Goal: Task Accomplishment & Management: Manage account settings

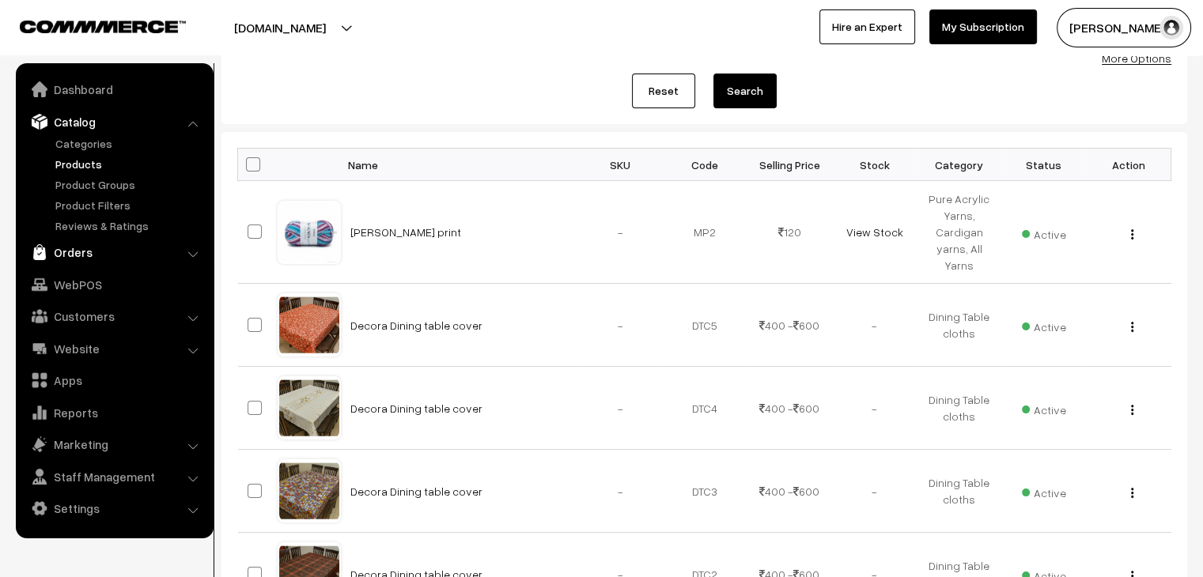
drag, startPoint x: 0, startPoint y: 0, endPoint x: 81, endPoint y: 258, distance: 270.1
click at [81, 258] on link "Orders" at bounding box center [114, 252] width 188 height 28
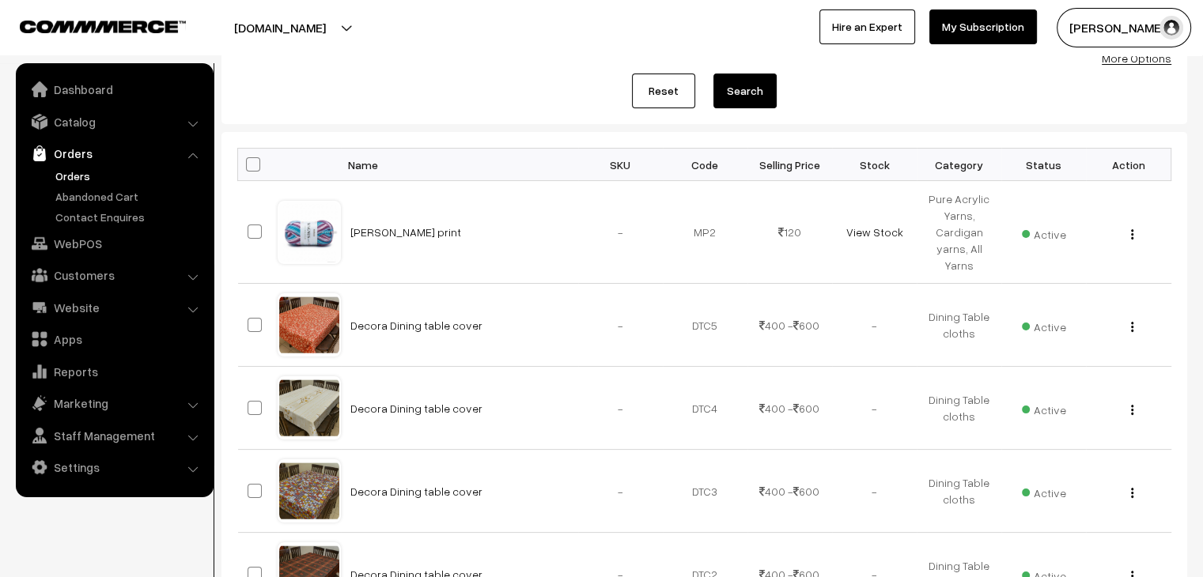
click at [70, 175] on link "Orders" at bounding box center [129, 176] width 157 height 17
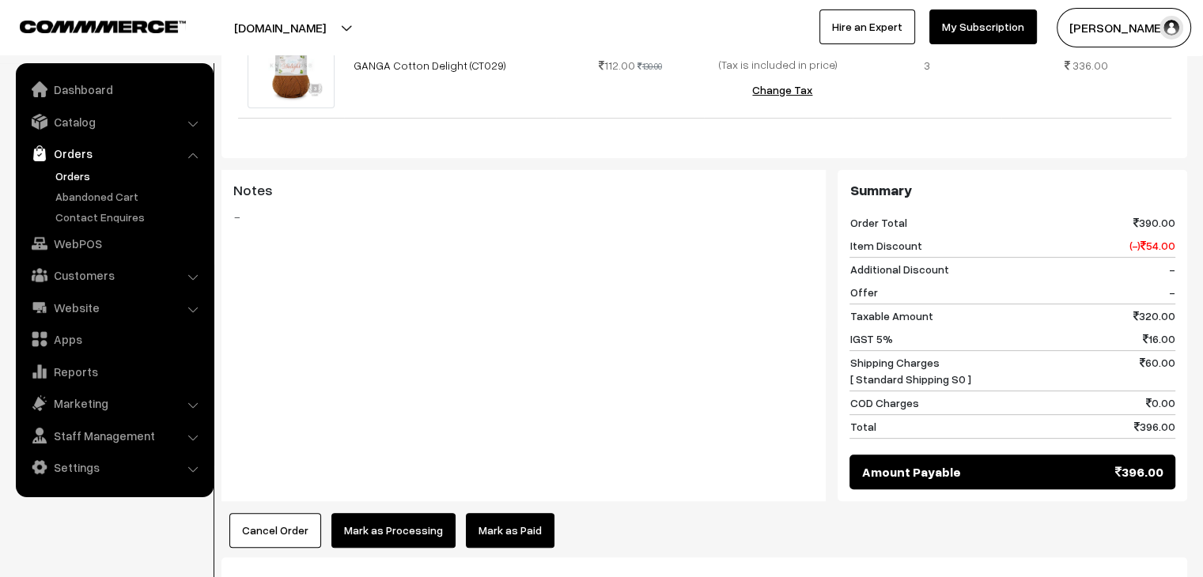
scroll to position [688, 0]
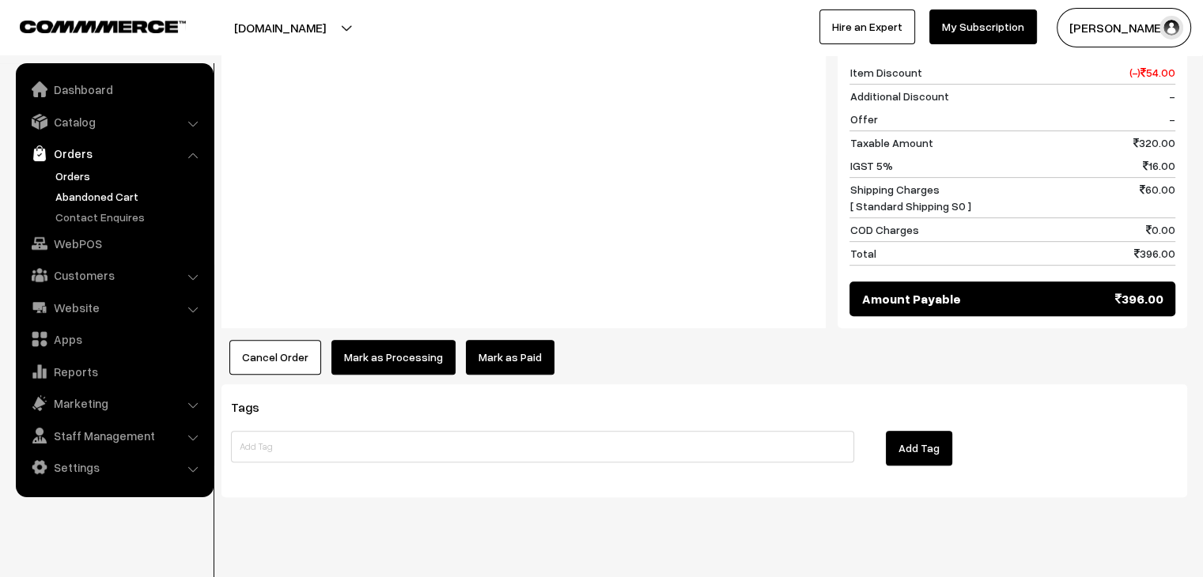
click at [89, 198] on link "Abandoned Cart" at bounding box center [129, 196] width 157 height 17
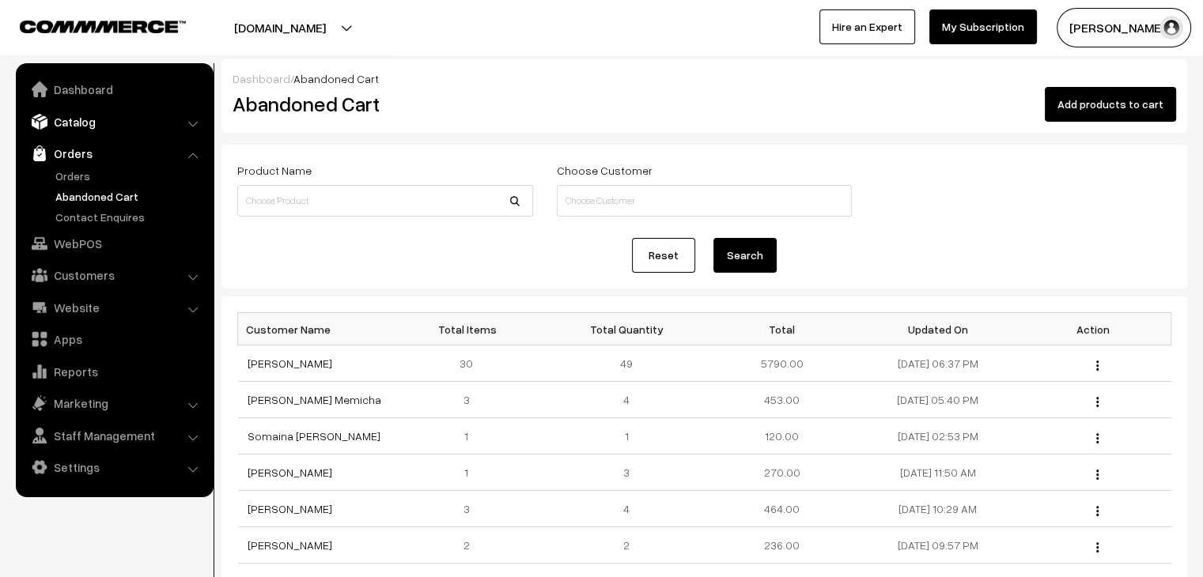
click at [96, 114] on link "Catalog" at bounding box center [114, 122] width 188 height 28
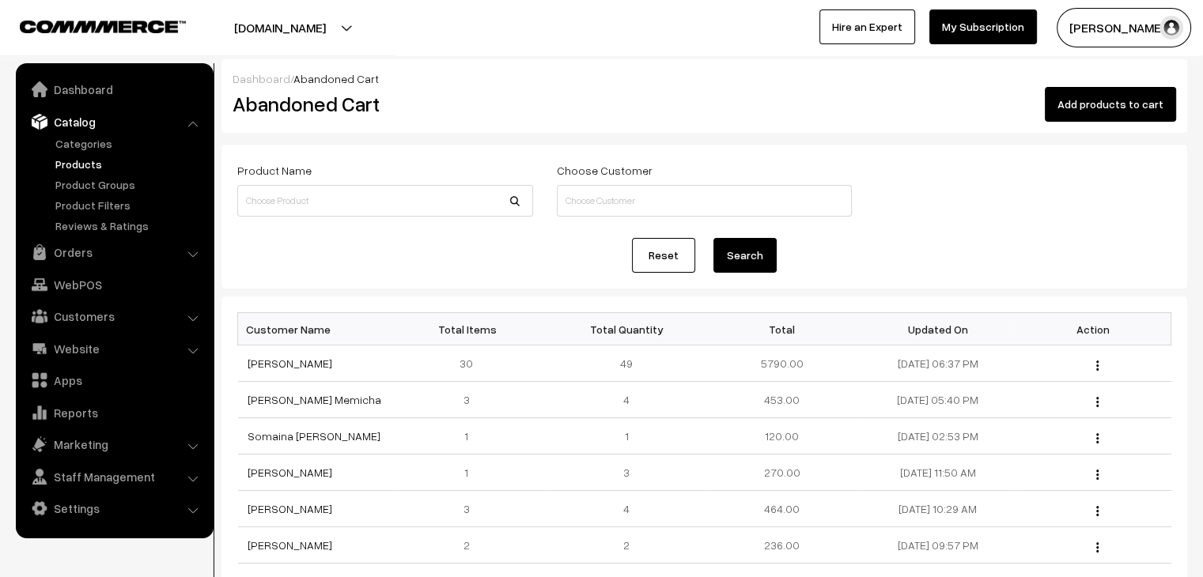
click at [88, 164] on link "Products" at bounding box center [129, 164] width 157 height 17
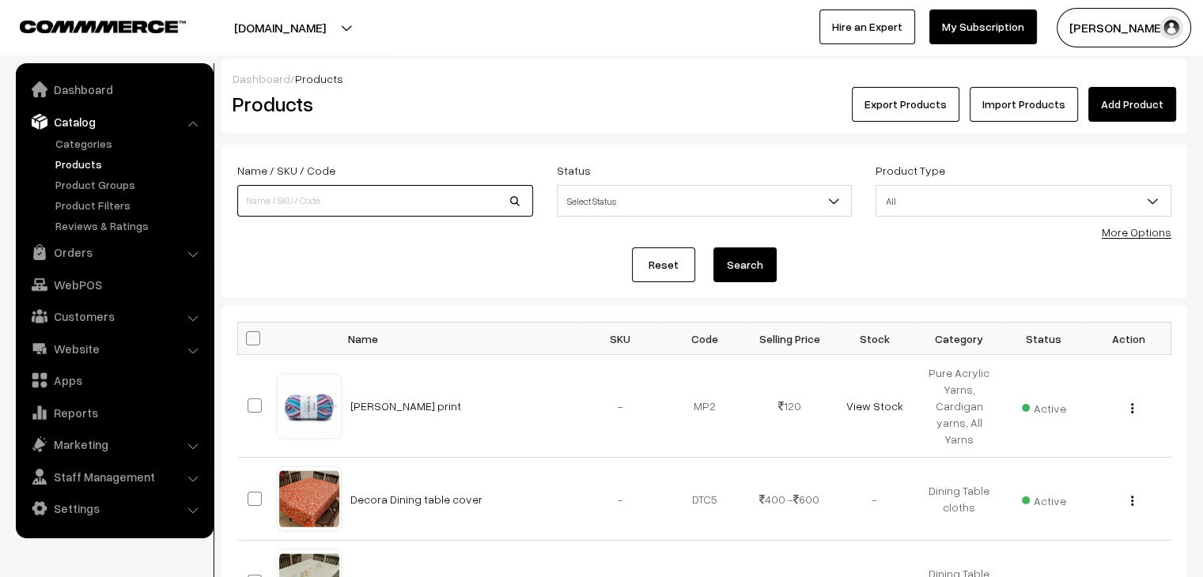
click at [390, 200] on input at bounding box center [385, 201] width 296 height 32
type input "star"
click at [713, 248] on button "Search" at bounding box center [744, 265] width 63 height 35
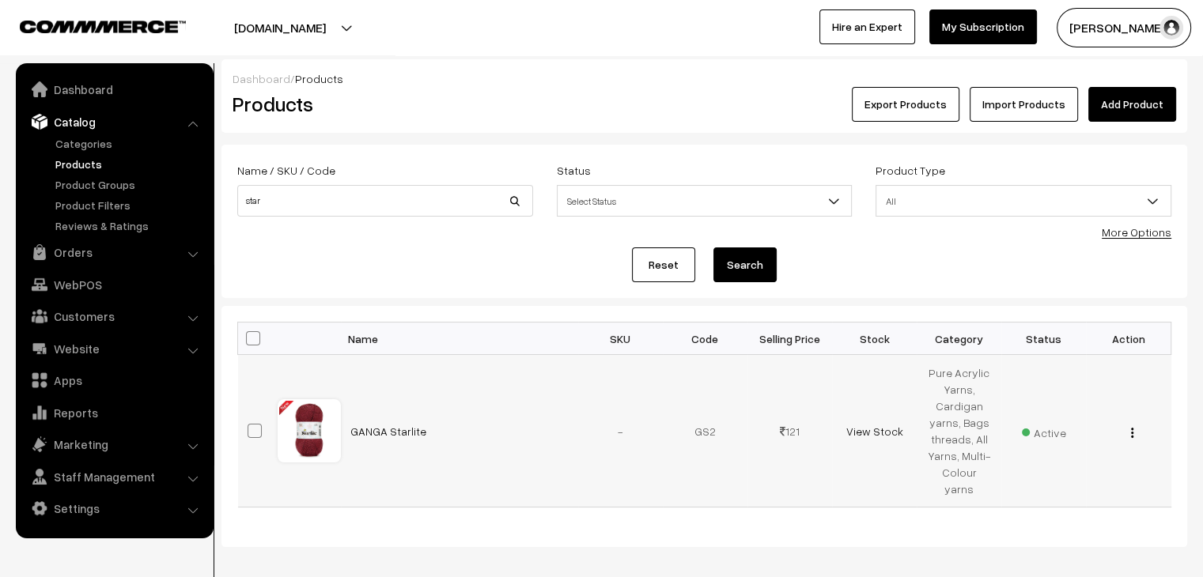
click at [1132, 428] on img "button" at bounding box center [1132, 433] width 2 height 10
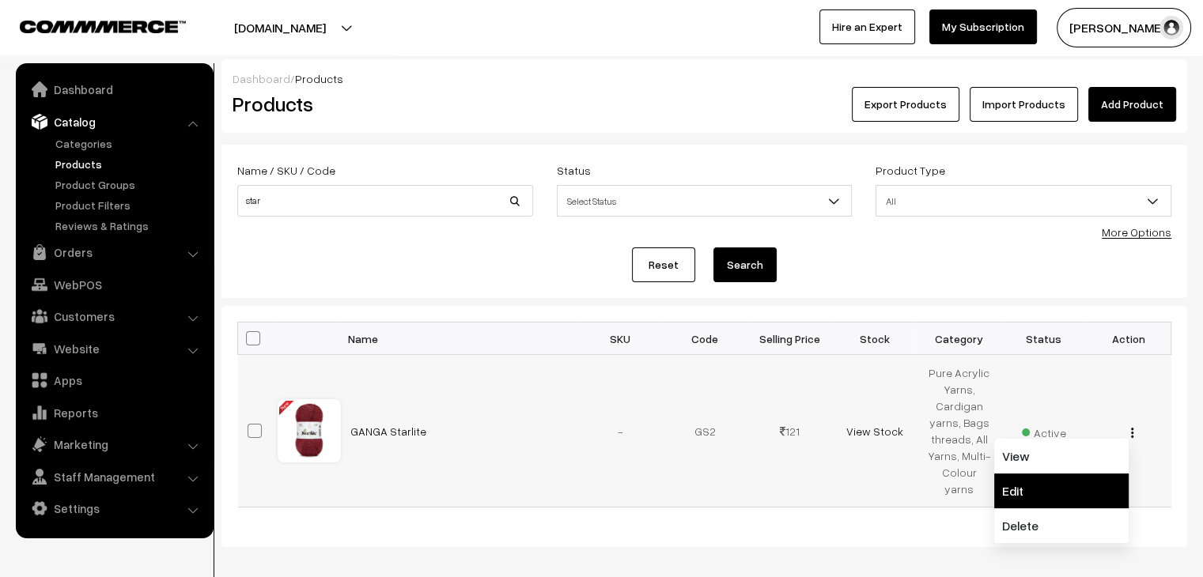
click at [1066, 474] on link "Edit" at bounding box center [1061, 491] width 134 height 35
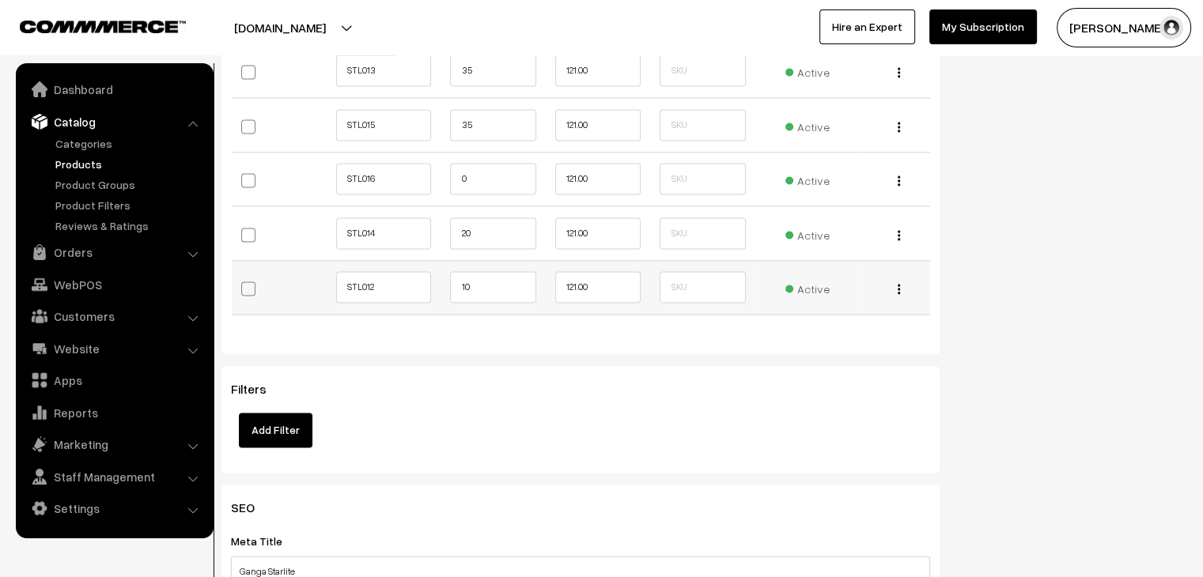
click at [817, 288] on span "Active" at bounding box center [807, 287] width 44 height 21
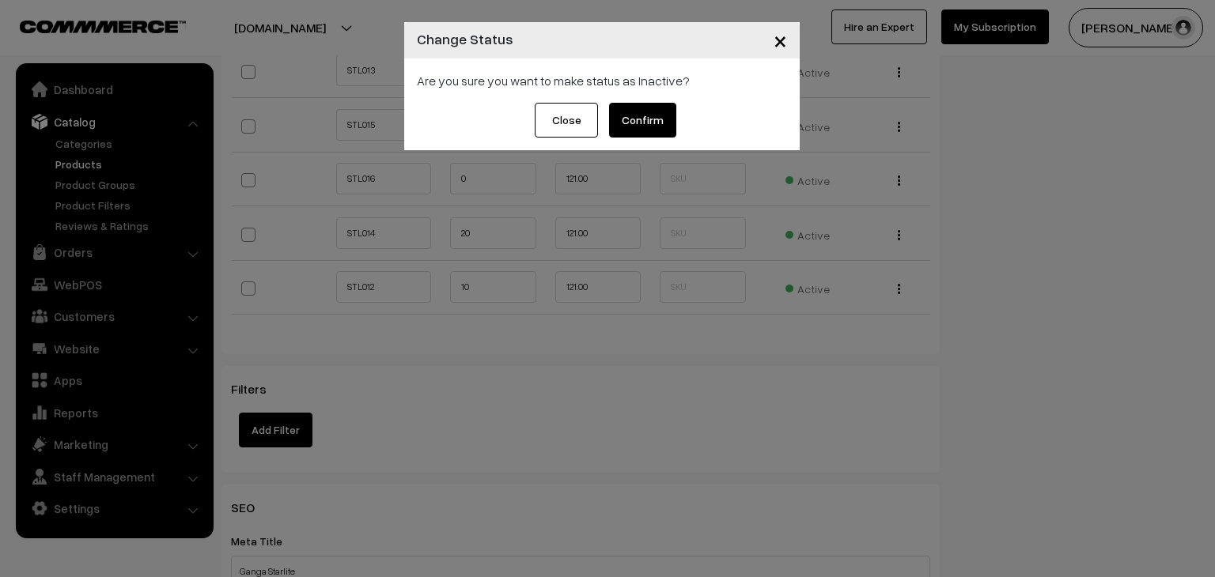
click at [644, 113] on button "Confirm" at bounding box center [642, 120] width 67 height 35
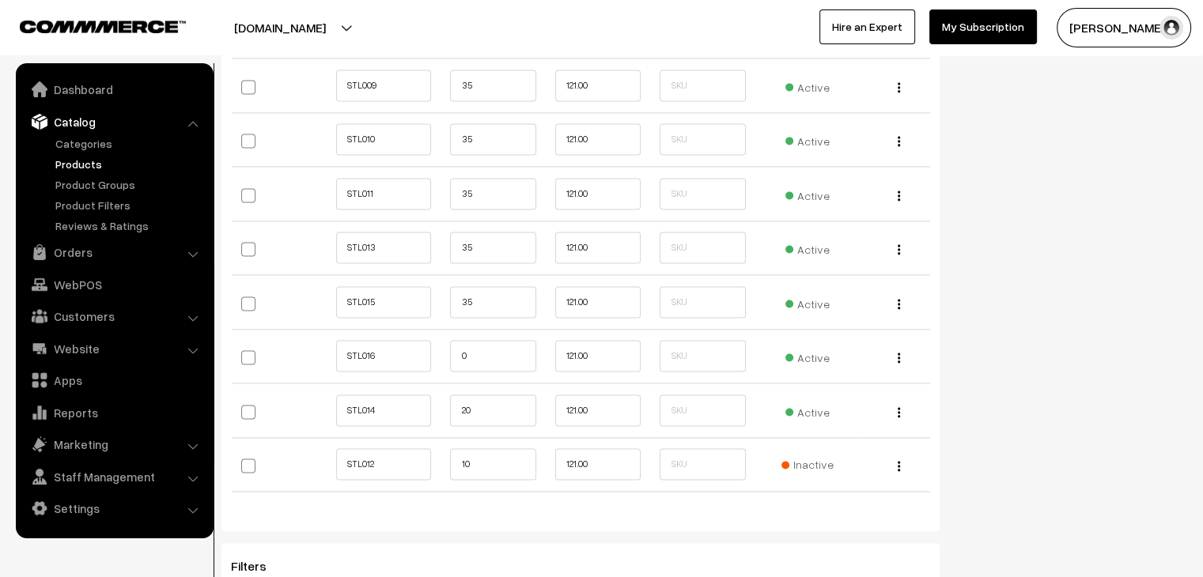
scroll to position [2233, 0]
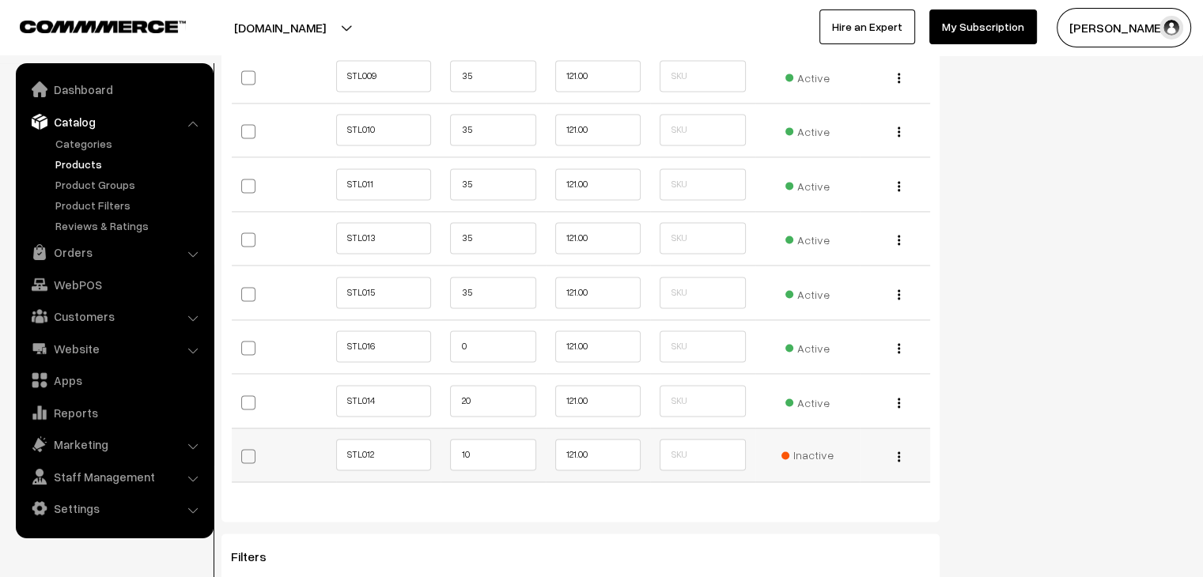
click at [813, 447] on span "Inactive" at bounding box center [807, 455] width 52 height 17
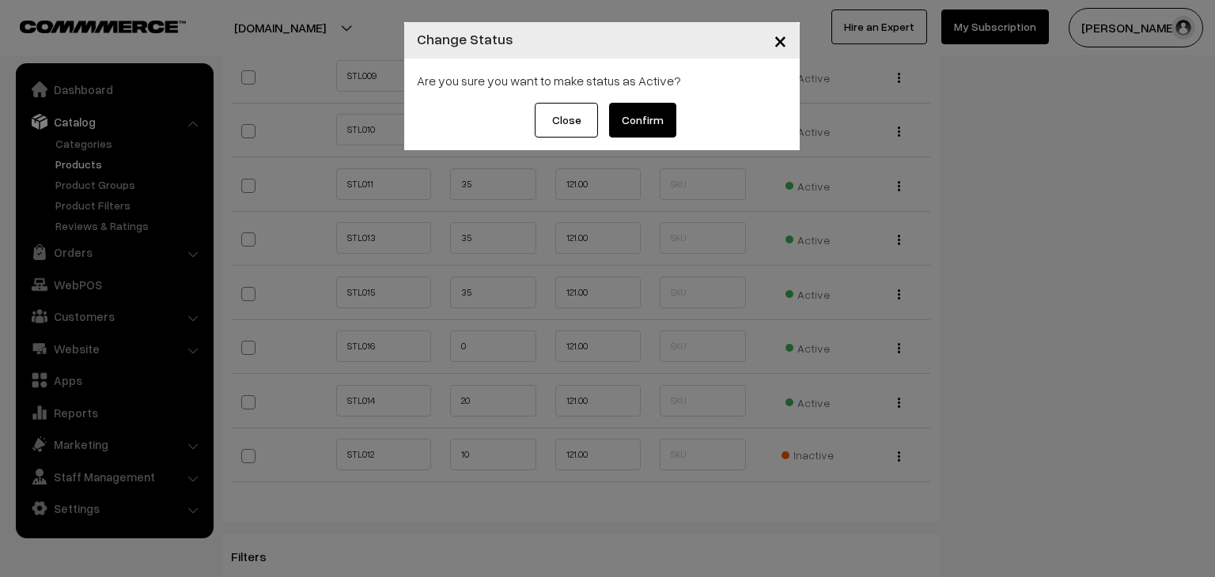
click at [656, 127] on button "Confirm" at bounding box center [642, 120] width 67 height 35
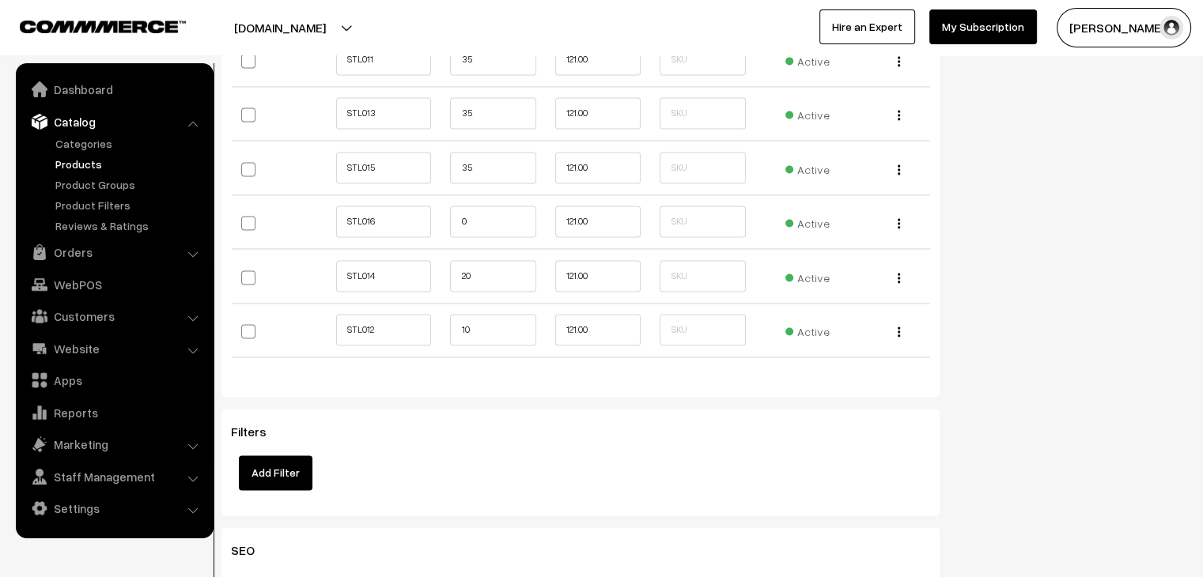
scroll to position [2404, 0]
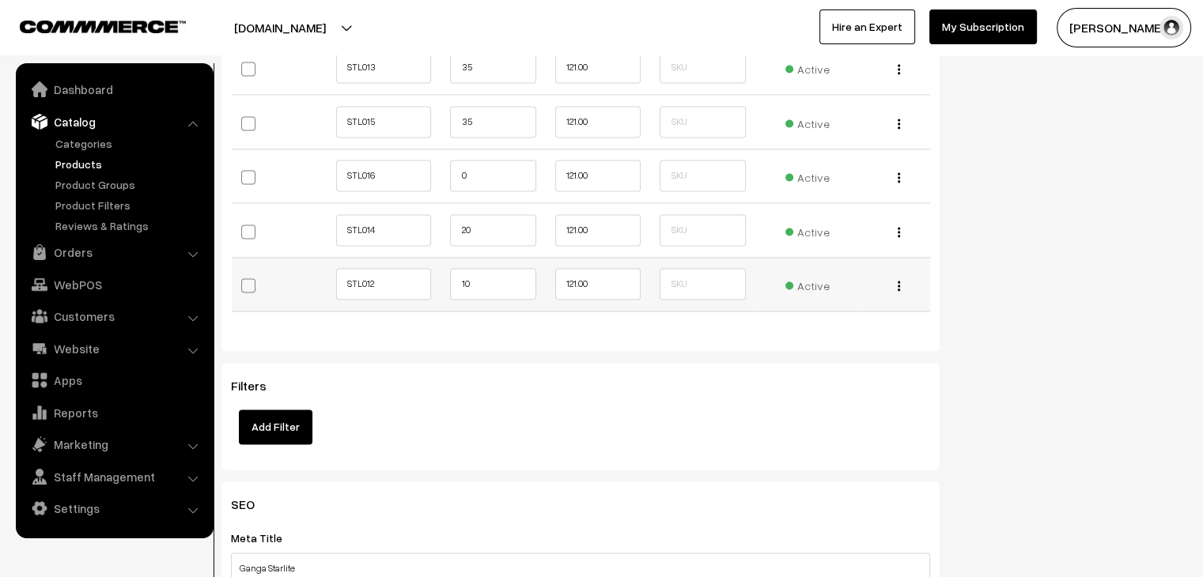
click at [898, 282] on img "button" at bounding box center [899, 286] width 2 height 10
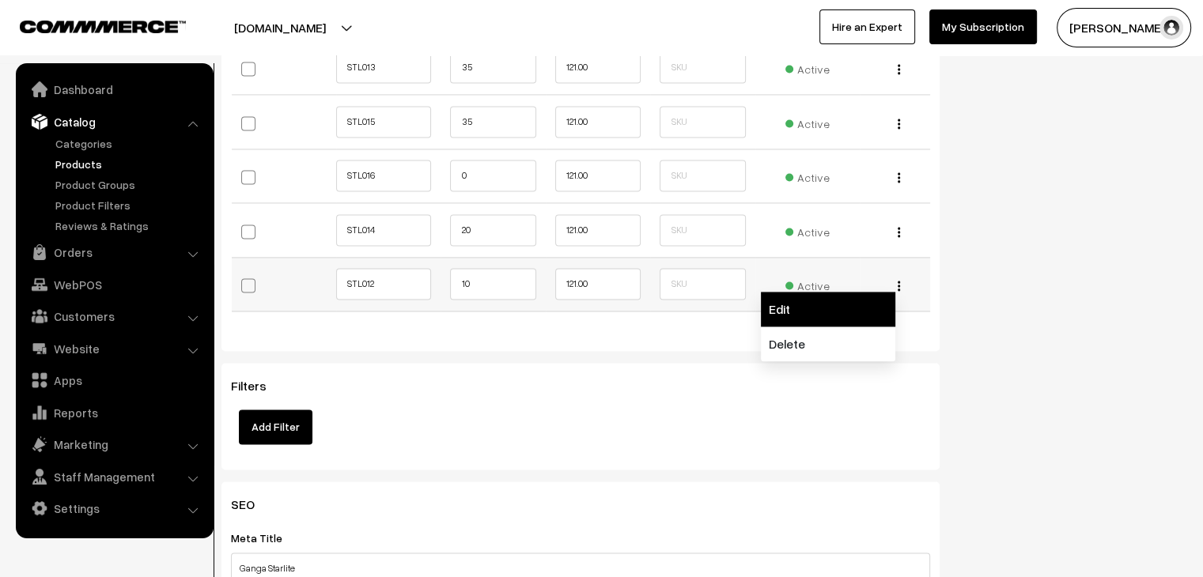
click at [835, 301] on link "Edit" at bounding box center [828, 309] width 134 height 35
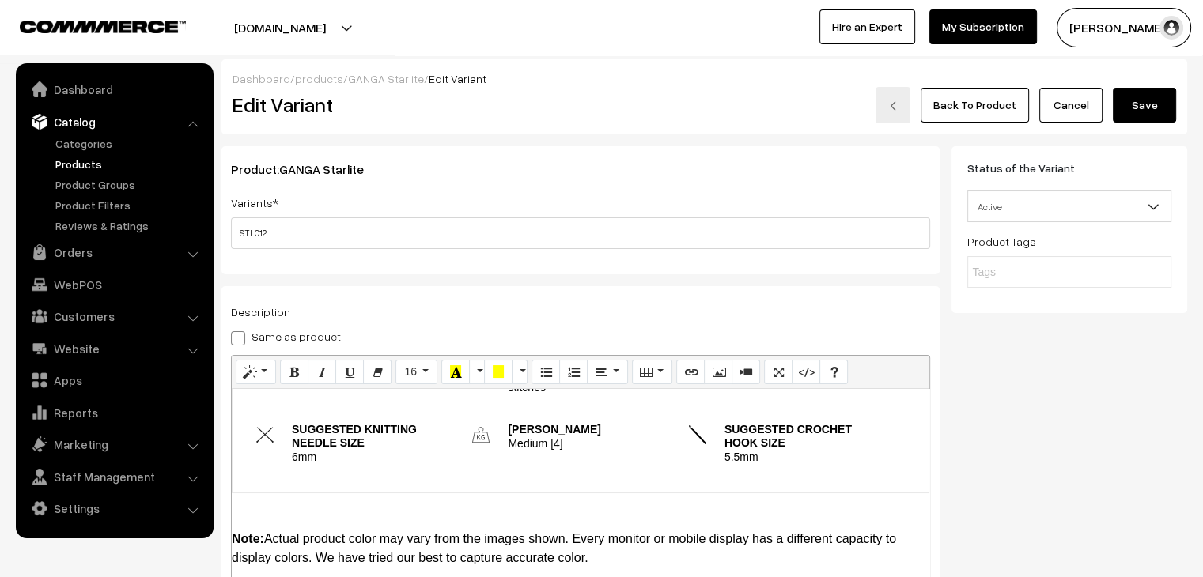
click at [389, 77] on link "GANGA Starlite" at bounding box center [386, 78] width 76 height 13
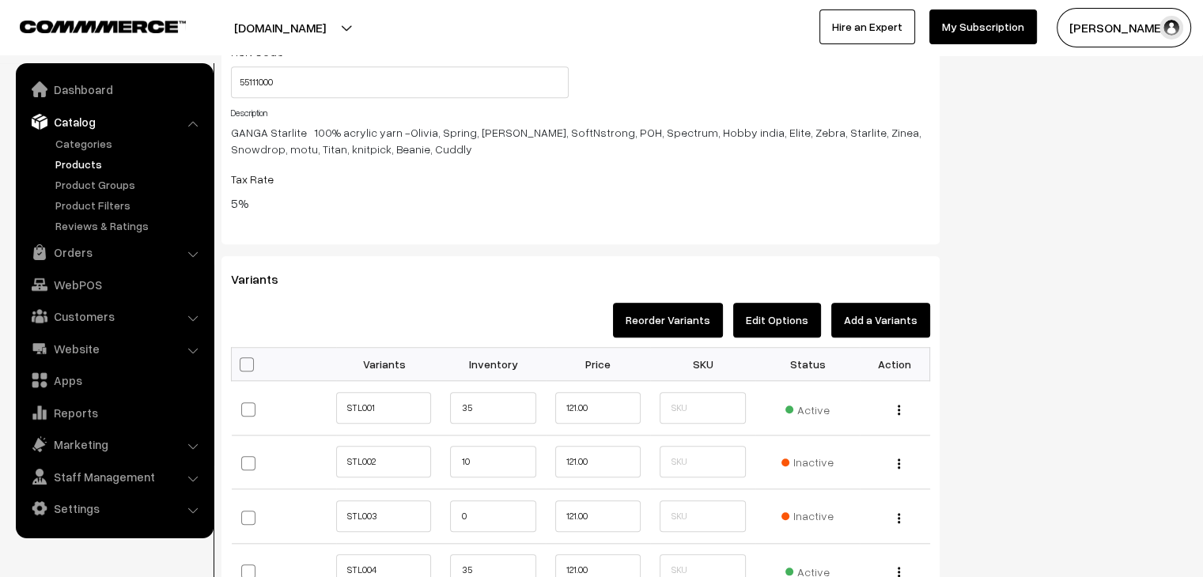
scroll to position [1495, 0]
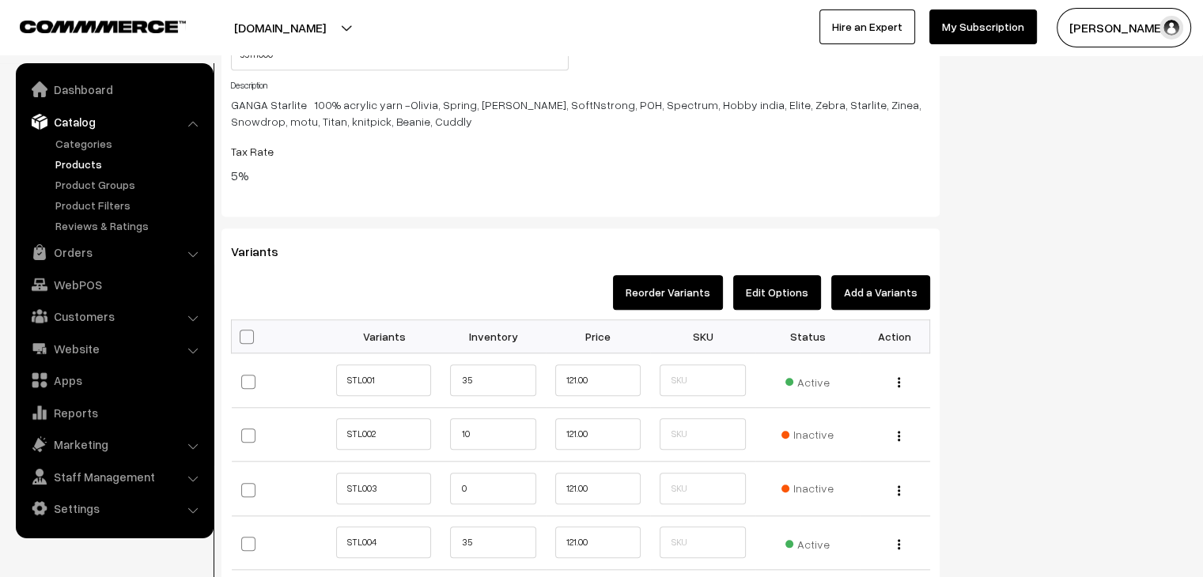
click at [754, 295] on button "Edit Options" at bounding box center [777, 292] width 88 height 35
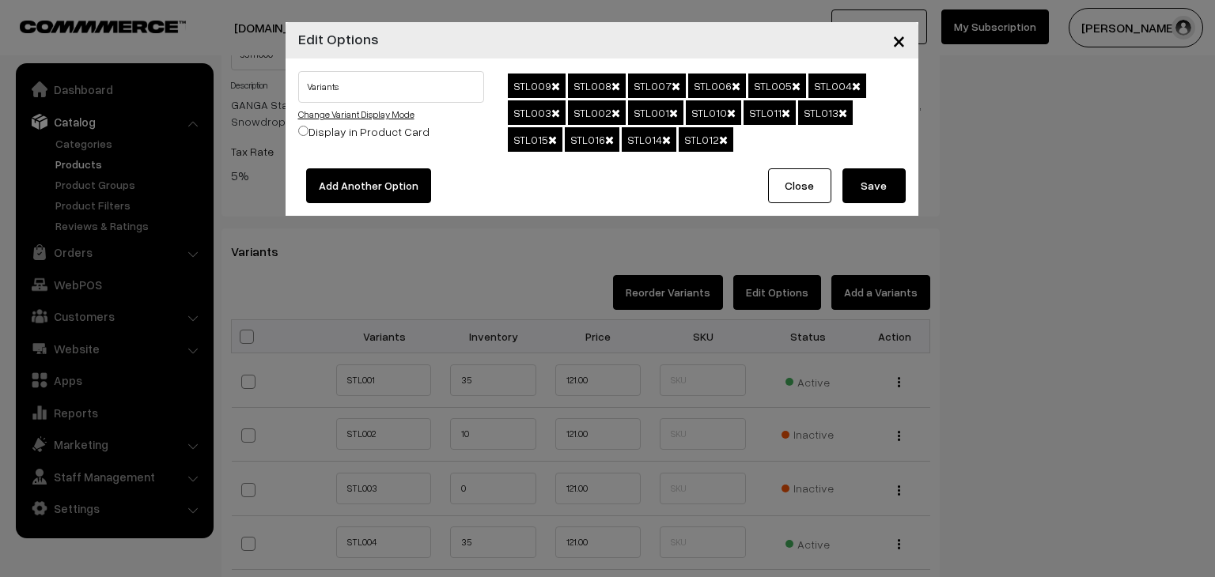
click at [353, 119] on link "Change Variant Display Mode" at bounding box center [356, 114] width 116 height 12
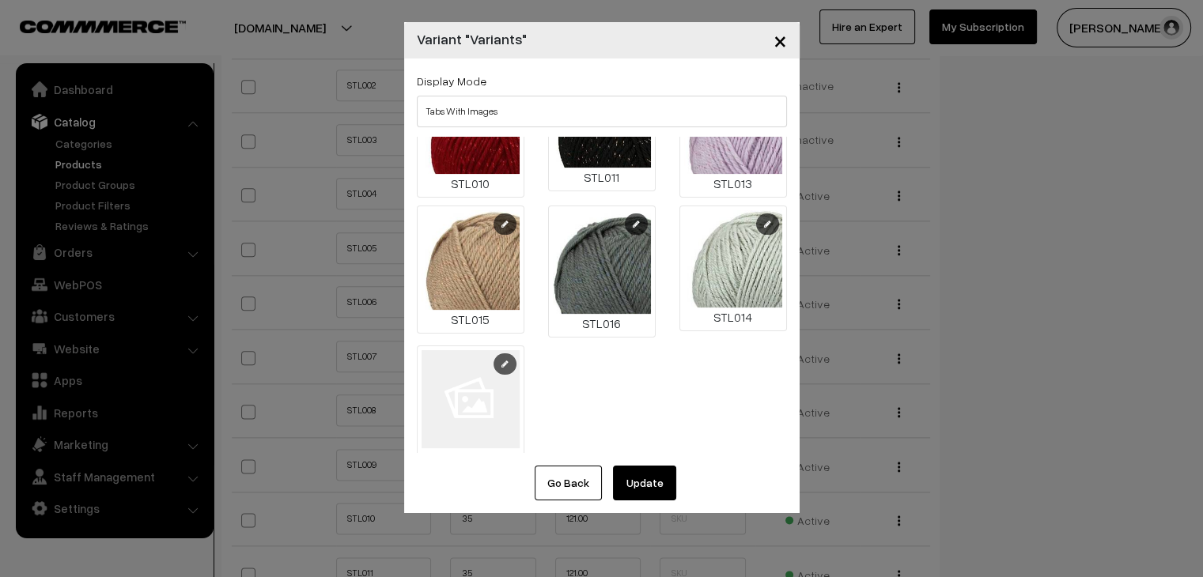
scroll to position [1942, 0]
click at [503, 353] on link at bounding box center [504, 363] width 23 height 21
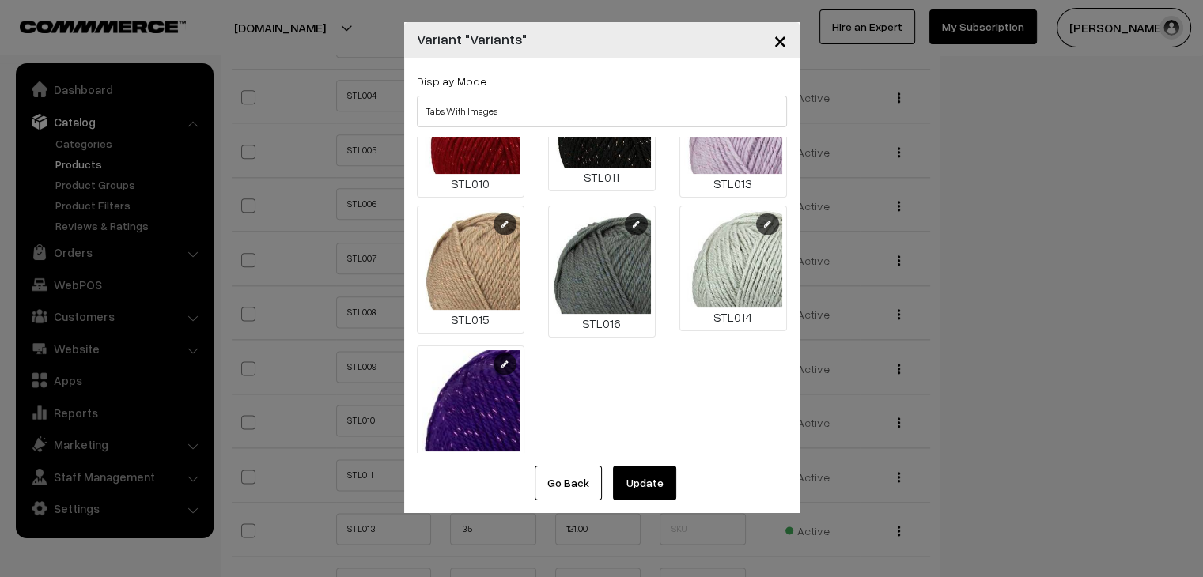
click at [652, 485] on button "Update" at bounding box center [644, 483] width 63 height 35
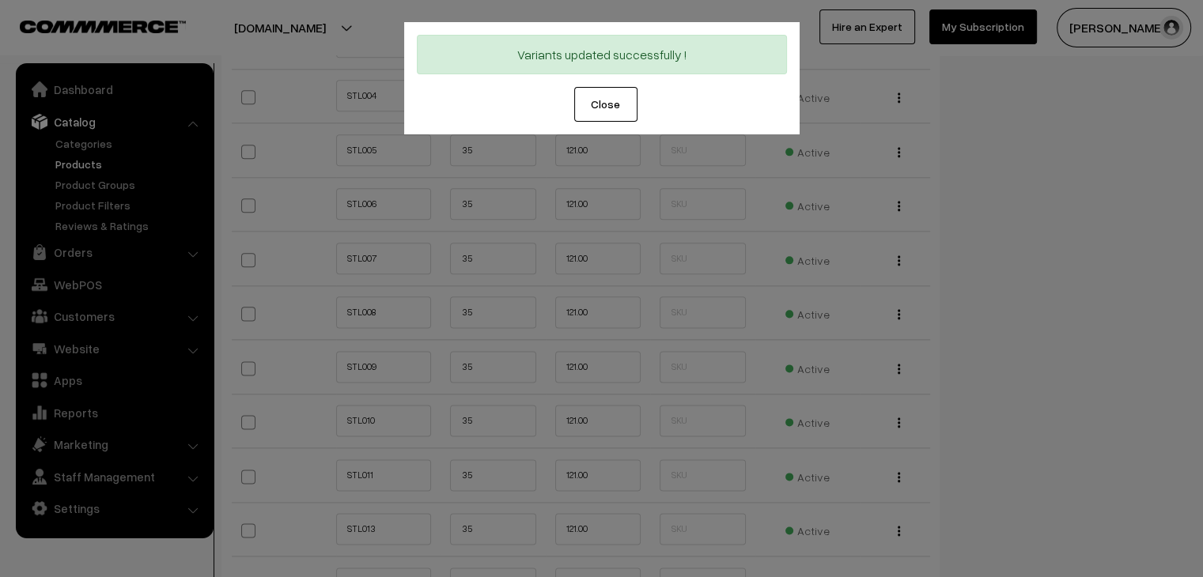
click at [604, 100] on button "Close" at bounding box center [605, 104] width 63 height 35
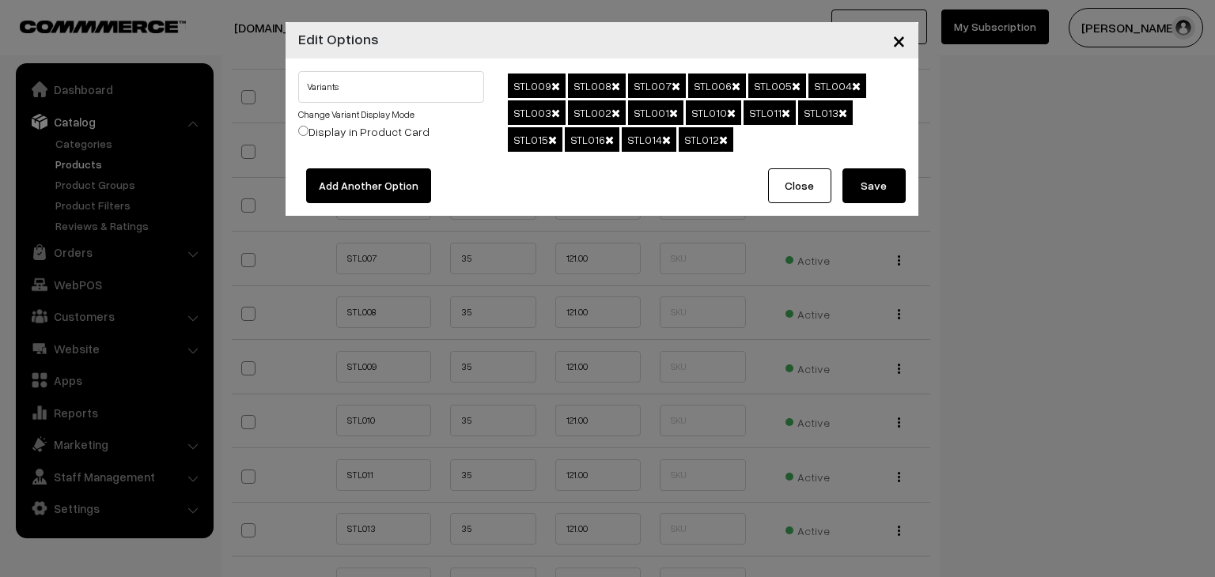
click at [883, 179] on button "Save" at bounding box center [873, 185] width 63 height 35
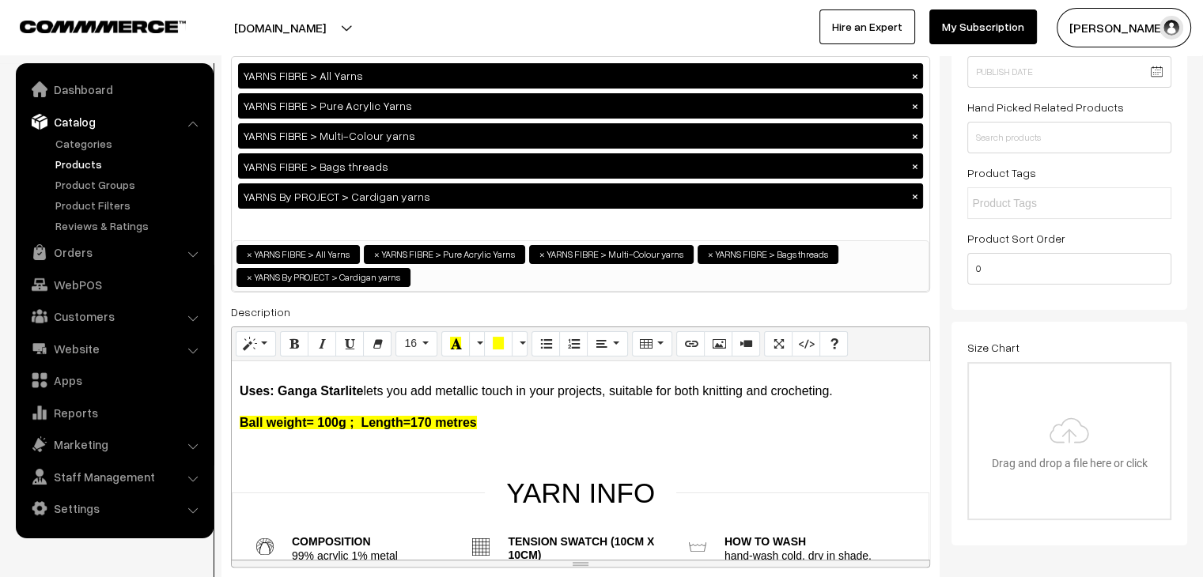
scroll to position [0, 0]
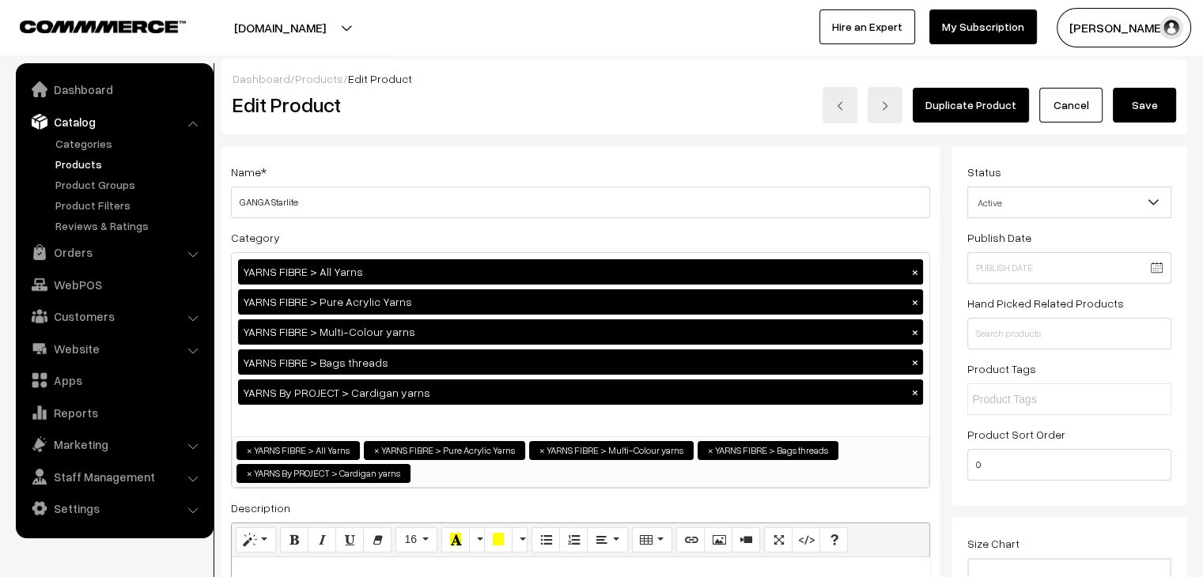
click at [1144, 104] on button "Save" at bounding box center [1144, 105] width 63 height 35
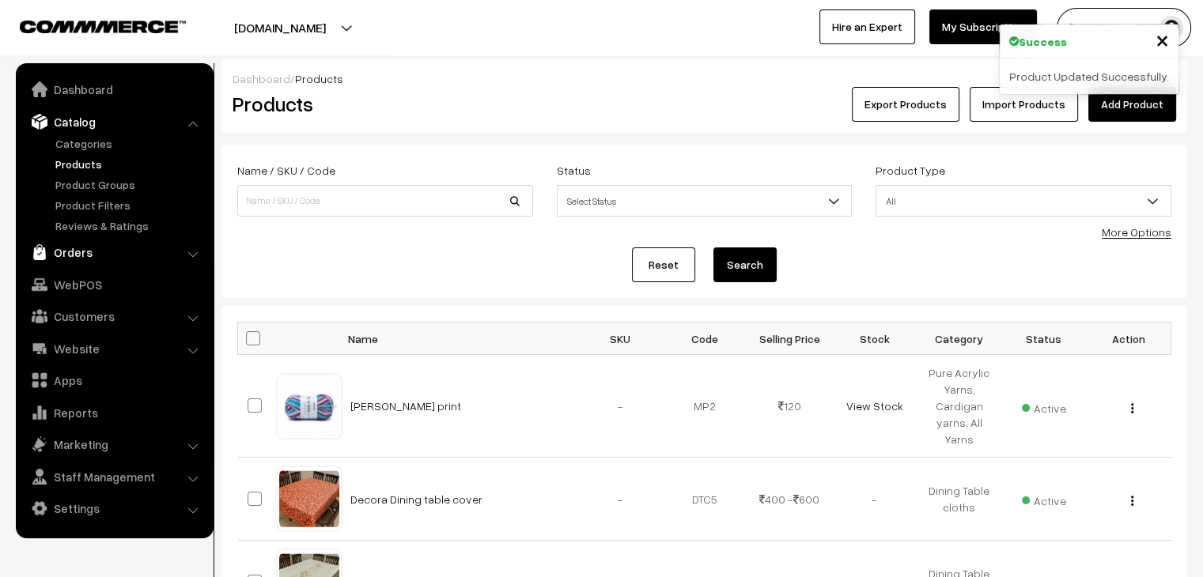
click at [80, 256] on link "Orders" at bounding box center [114, 252] width 188 height 28
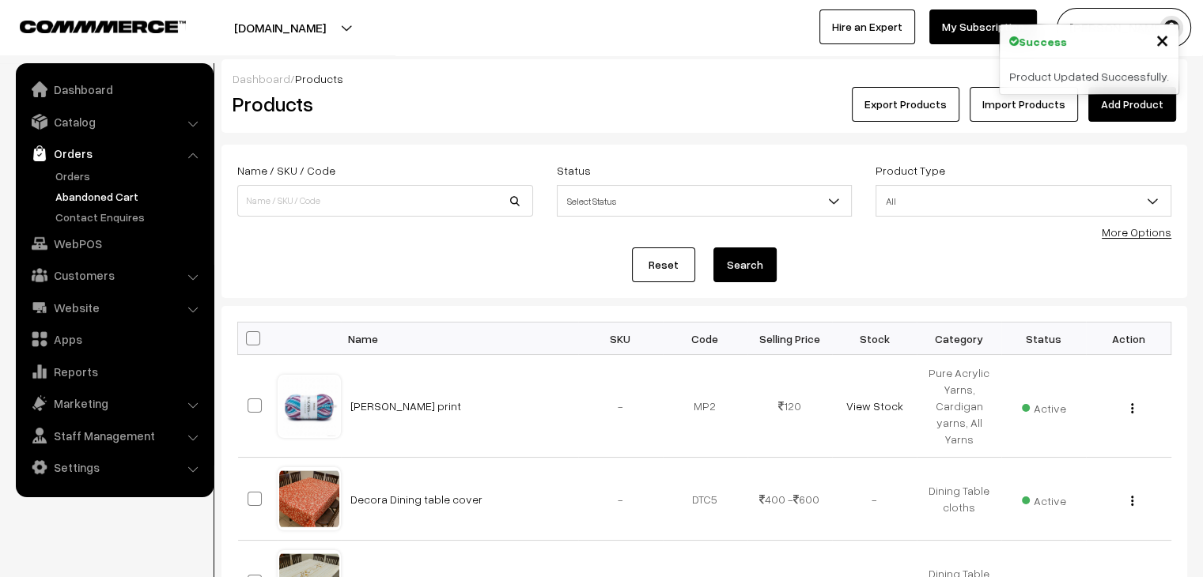
click at [123, 192] on link "Abandoned Cart" at bounding box center [129, 196] width 157 height 17
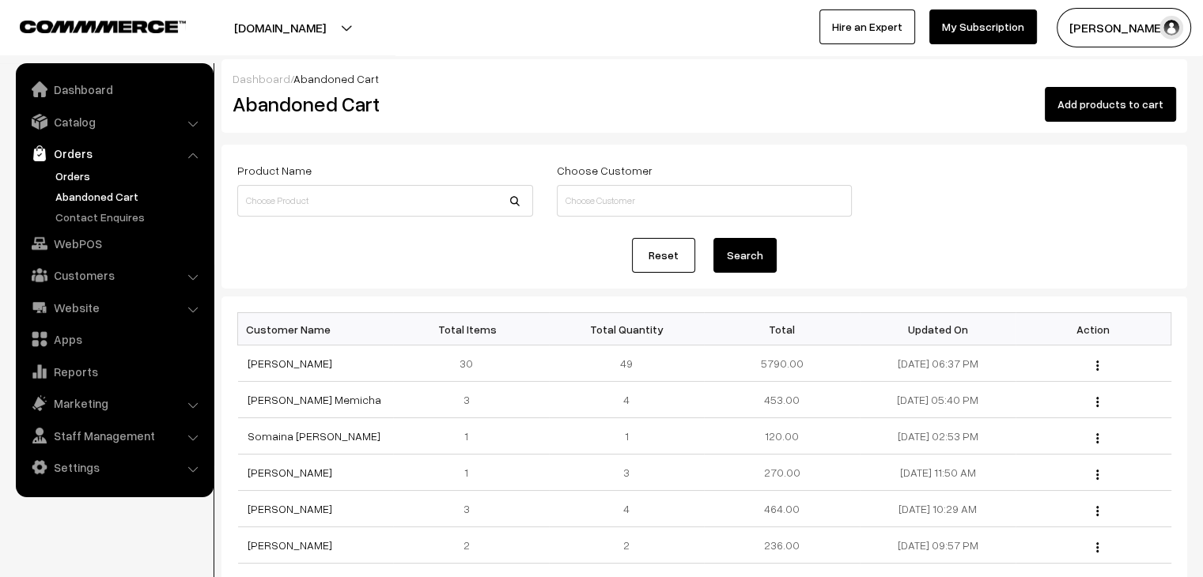
click at [82, 181] on link "Orders" at bounding box center [129, 176] width 157 height 17
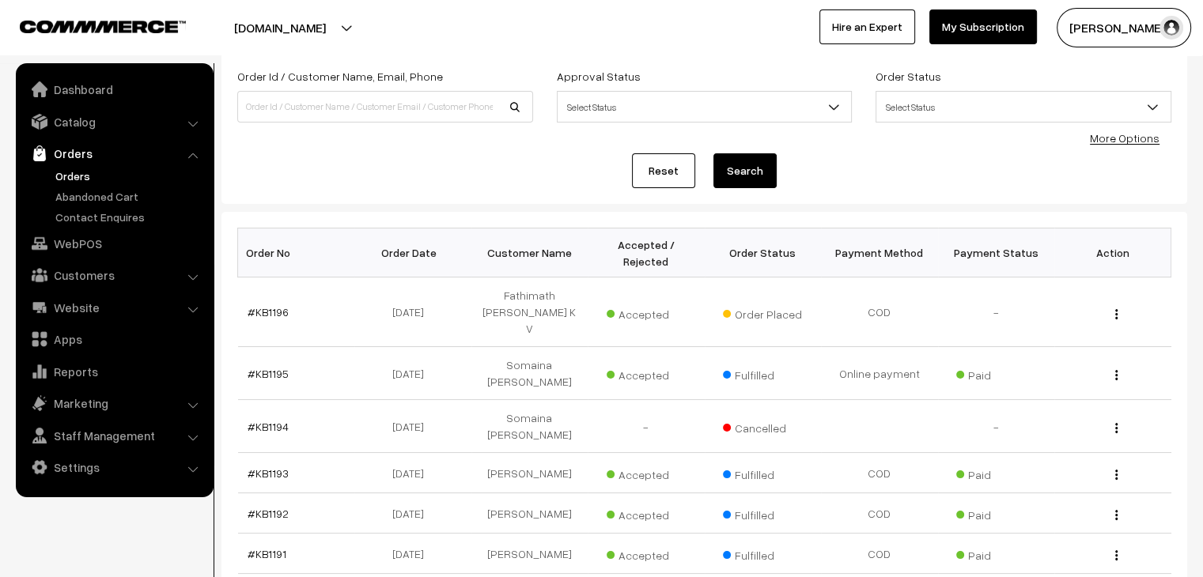
scroll to position [40, 0]
